Goal: Information Seeking & Learning: Learn about a topic

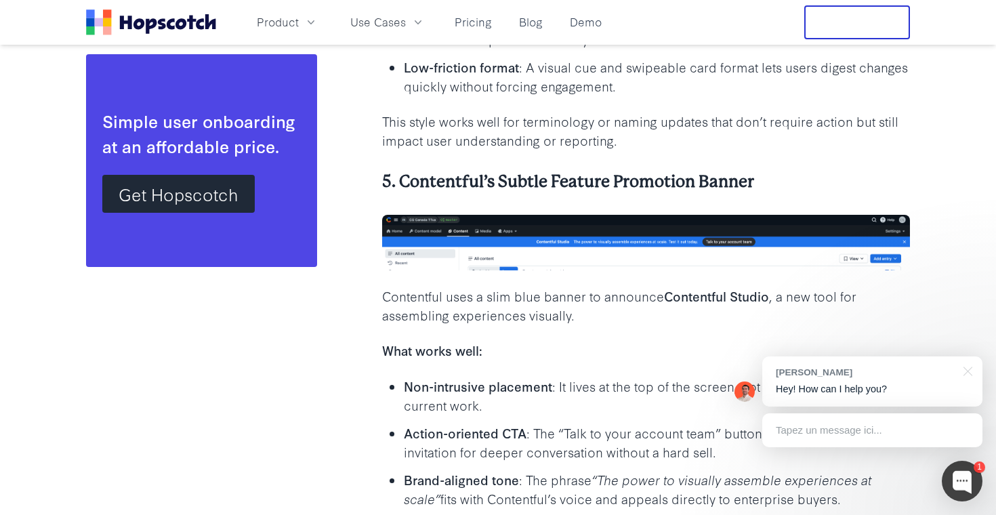
scroll to position [7391, 0]
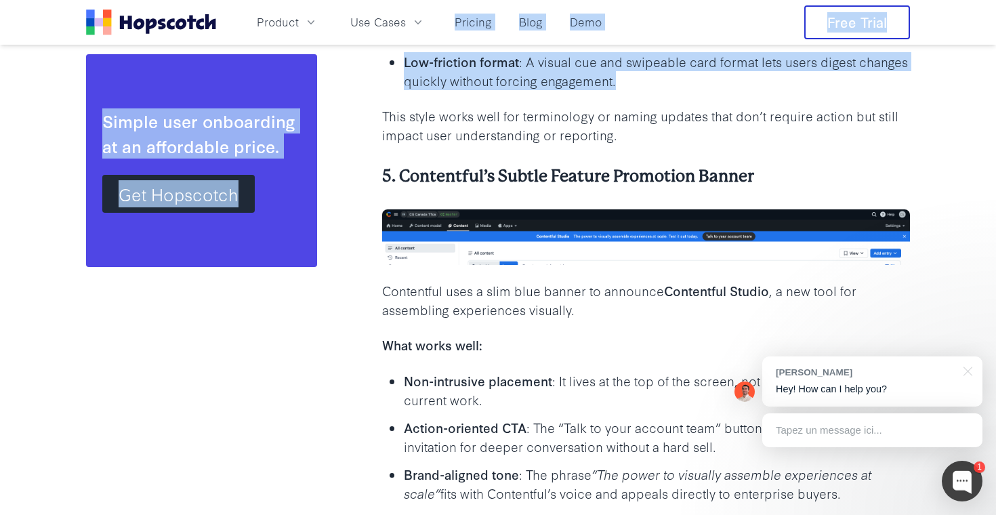
drag, startPoint x: 447, startPoint y: 23, endPoint x: 440, endPoint y: 99, distance: 76.3
click at [441, 98] on div "Product Use Cases Pricing Blog Demo Free Trial How to Announce a New Feature in…" at bounding box center [498, 283] width 996 height 15348
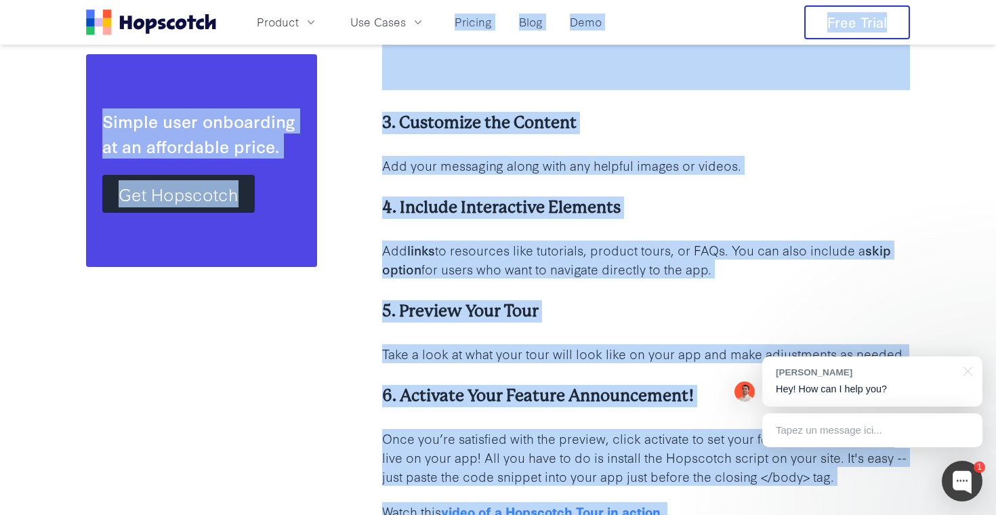
scroll to position [3341, 0]
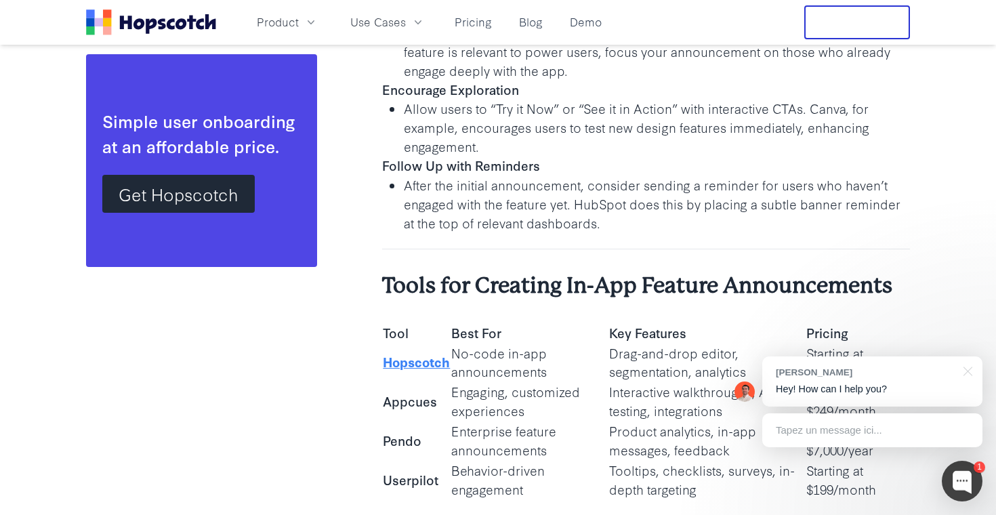
scroll to position [12430, 0]
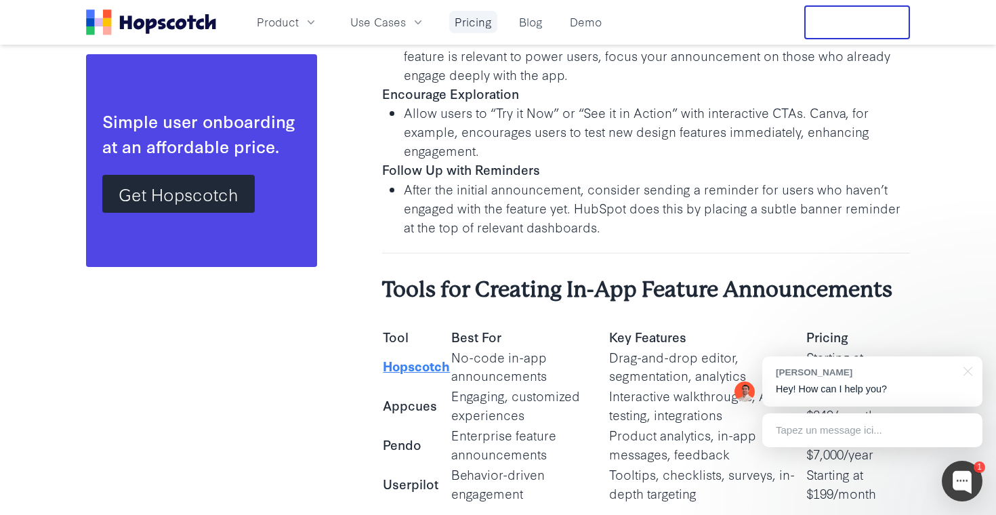
click at [473, 11] on link "Pricing" at bounding box center [473, 22] width 48 height 22
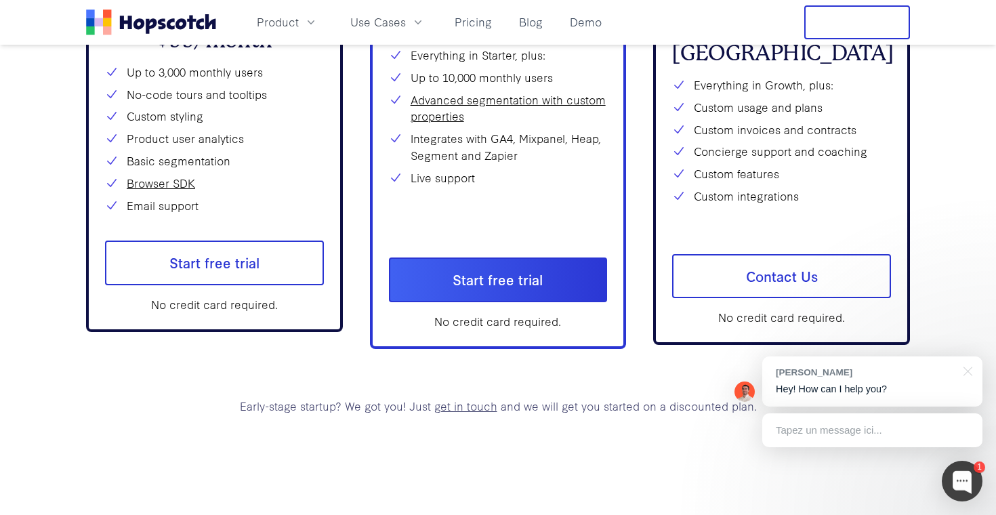
scroll to position [5041, 0]
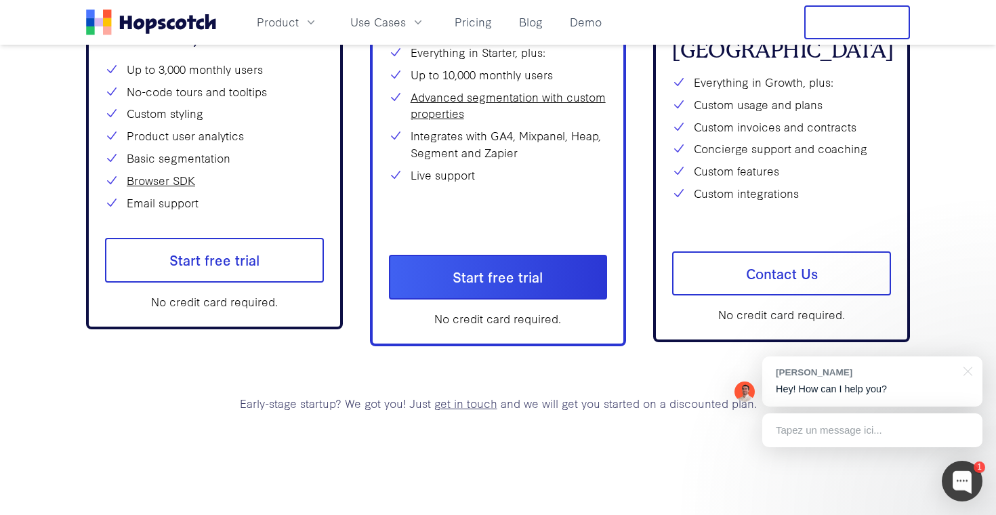
click at [701, 163] on li "Custom features" at bounding box center [781, 171] width 219 height 17
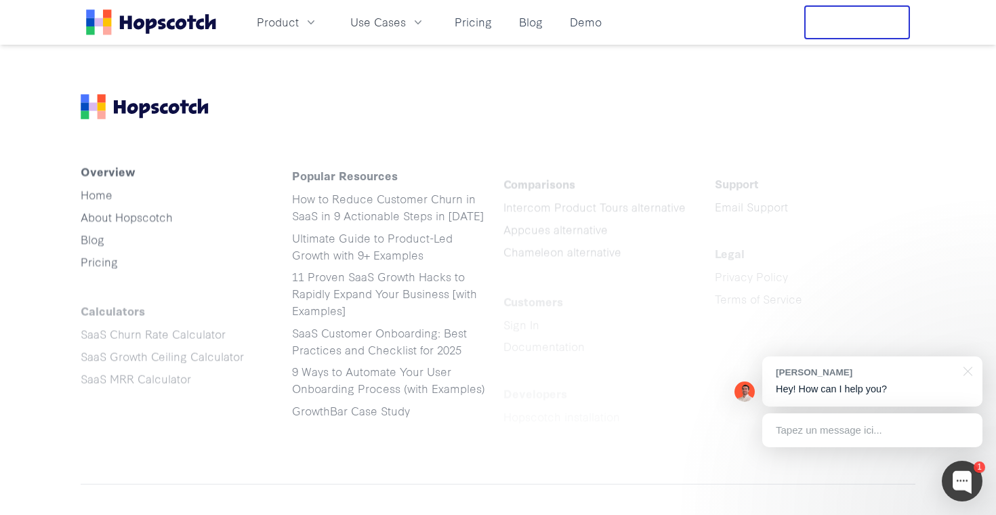
scroll to position [6893, 0]
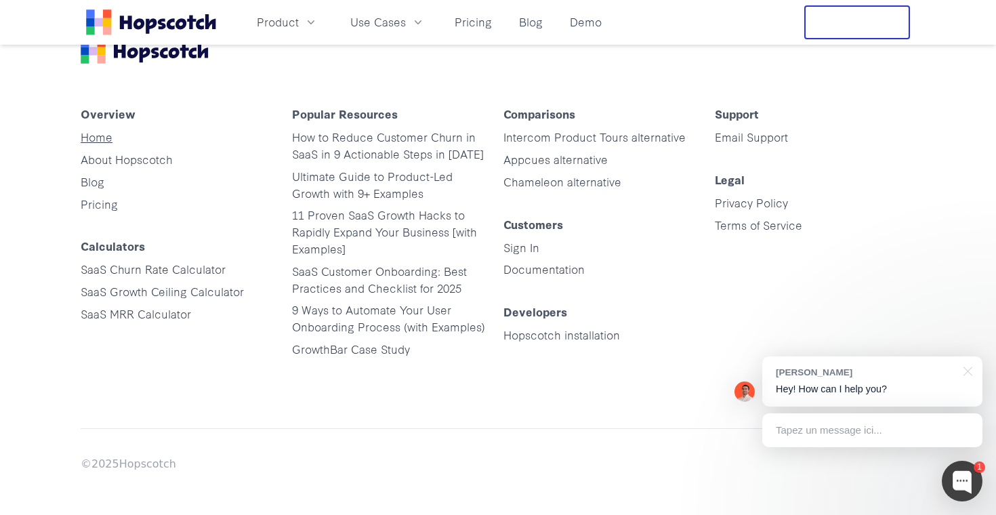
click at [100, 131] on link "Home" at bounding box center [97, 137] width 32 height 16
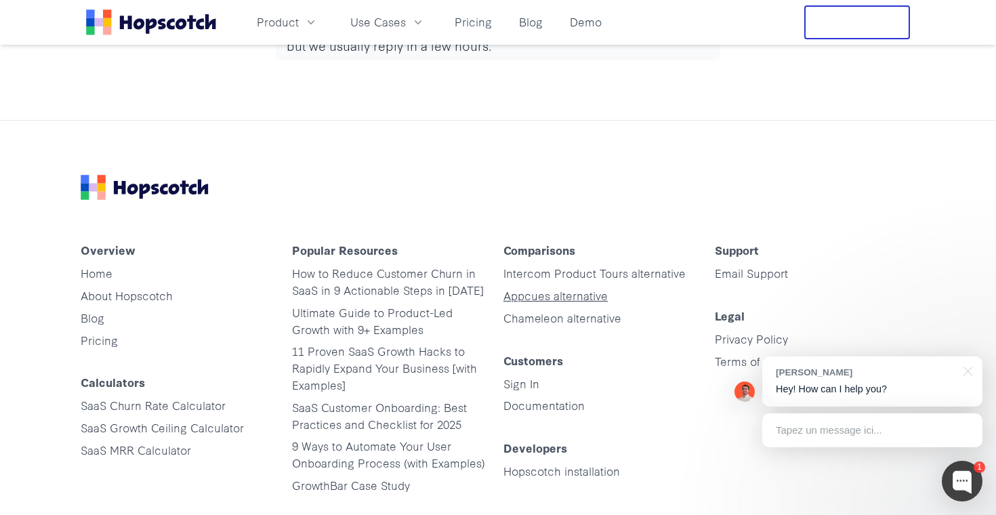
scroll to position [6767, 0]
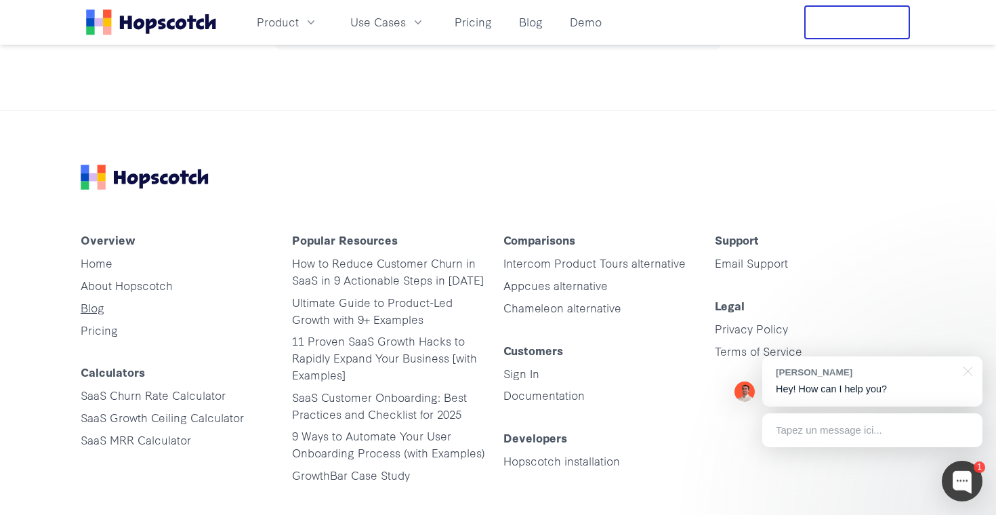
click at [100, 300] on link "Blog" at bounding box center [93, 308] width 24 height 16
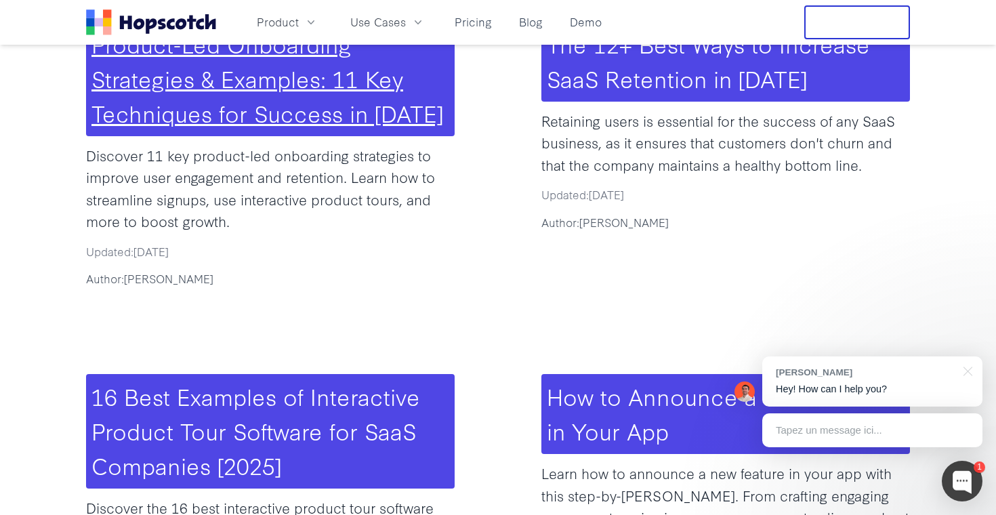
scroll to position [2084, 0]
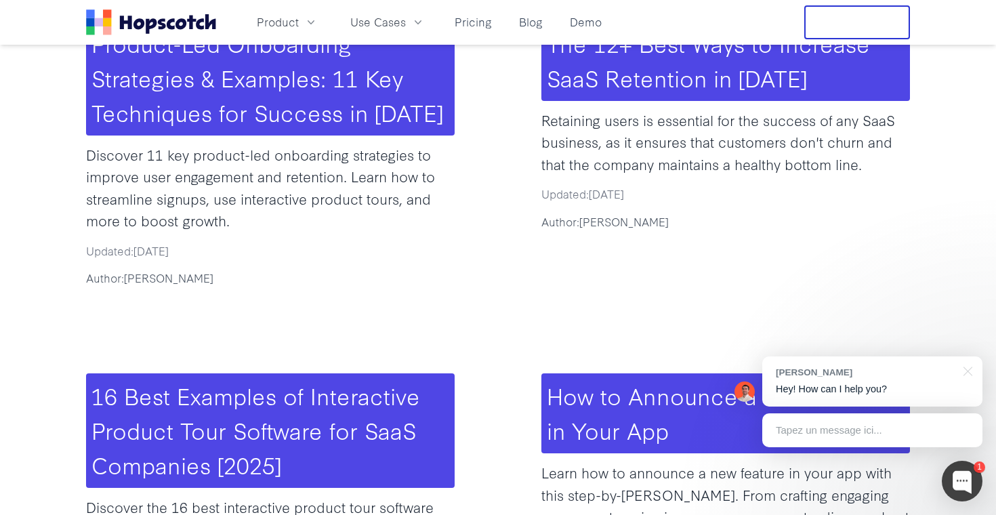
click at [169, 243] on time "[DATE]" at bounding box center [151, 251] width 35 height 16
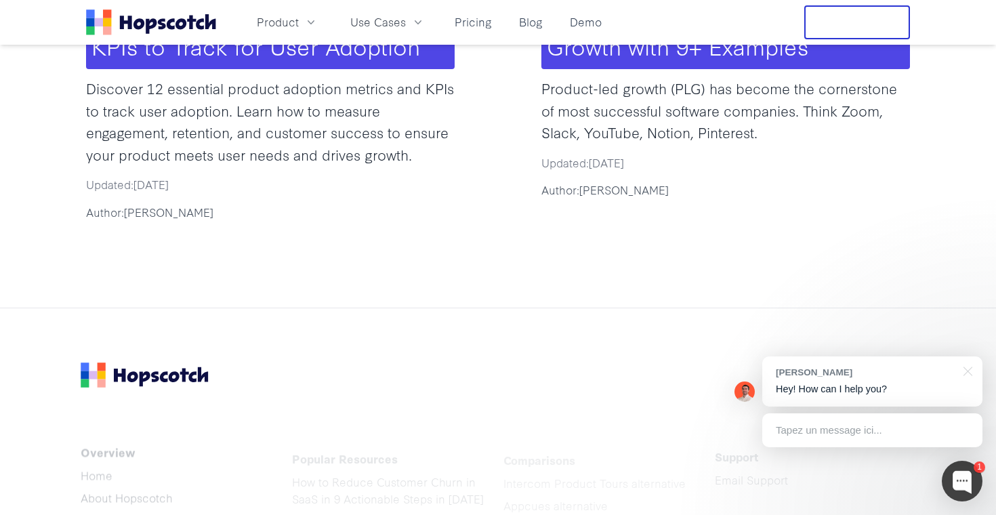
scroll to position [4629, 0]
